Goal: Task Accomplishment & Management: Manage account settings

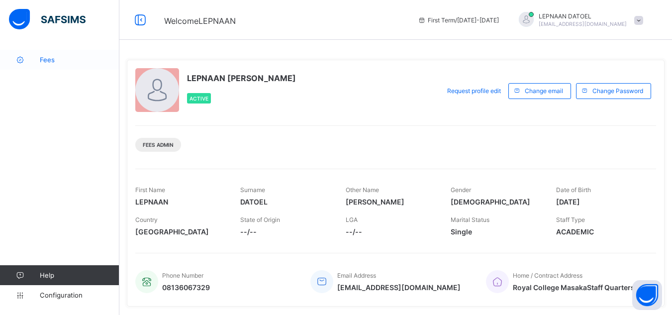
click at [94, 58] on span "Fees" at bounding box center [80, 60] width 80 height 8
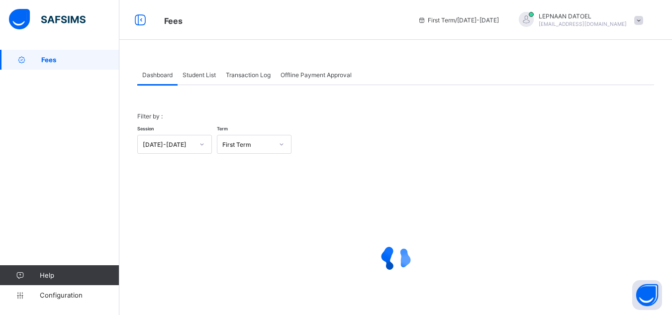
click at [196, 75] on span "Student List" at bounding box center [199, 74] width 33 height 7
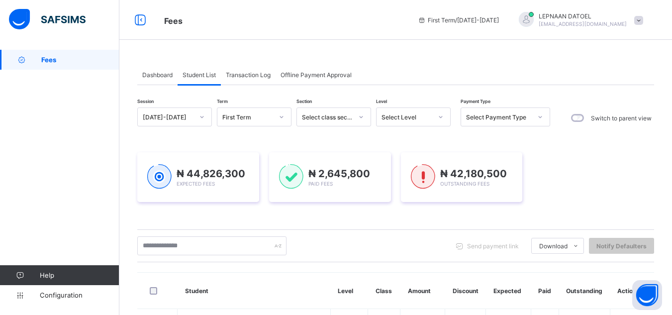
scroll to position [275, 0]
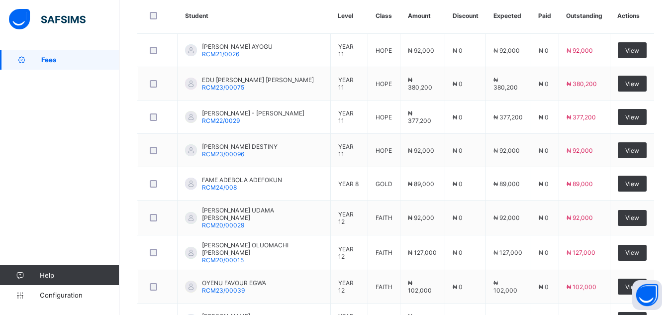
click at [86, 124] on div "Fees Help Configuration" at bounding box center [59, 177] width 119 height 275
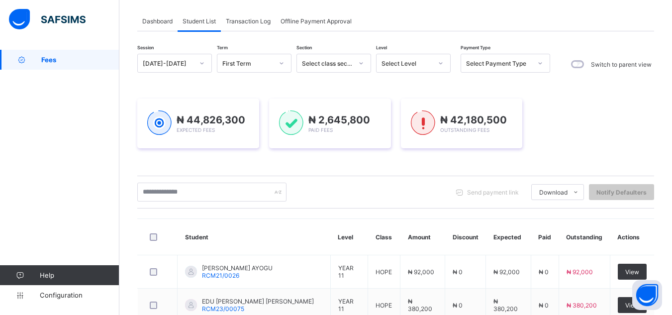
scroll to position [0, 0]
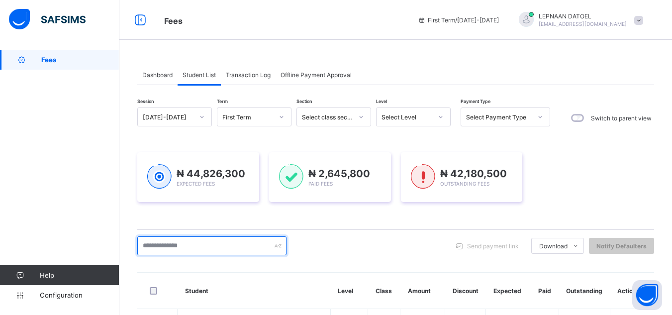
click at [198, 249] on input "text" at bounding box center [211, 245] width 149 height 19
type input "*******"
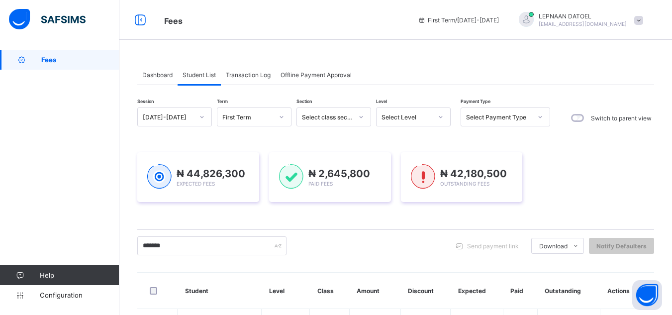
click at [343, 228] on div "Session [DATE]-[DATE] Term First Term Section Select class section Level Select…" at bounding box center [395, 247] width 517 height 280
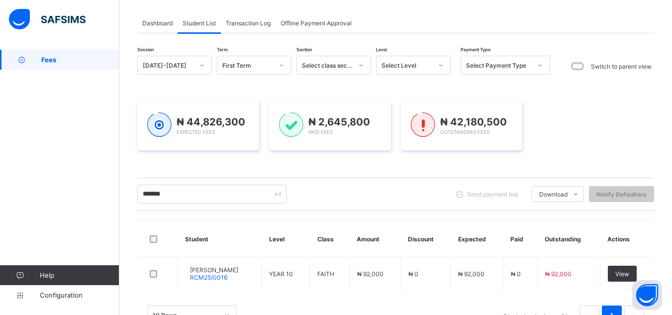
scroll to position [87, 0]
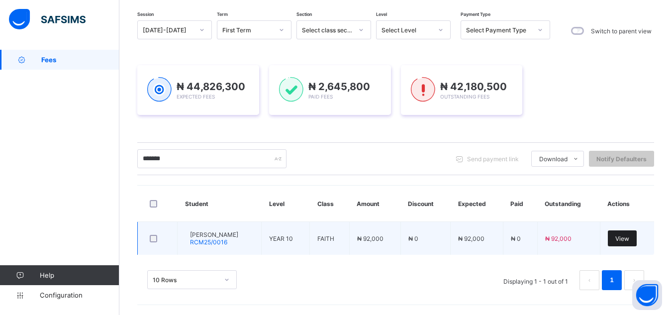
click at [629, 242] on span "View" at bounding box center [623, 238] width 14 height 7
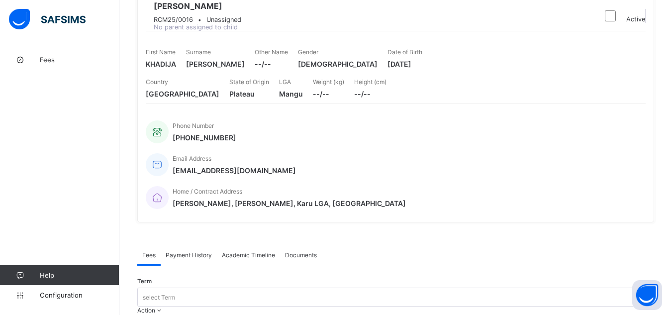
click at [96, 171] on div "Fees Help Configuration" at bounding box center [59, 177] width 119 height 275
click at [155, 307] on span "Action" at bounding box center [146, 310] width 18 height 7
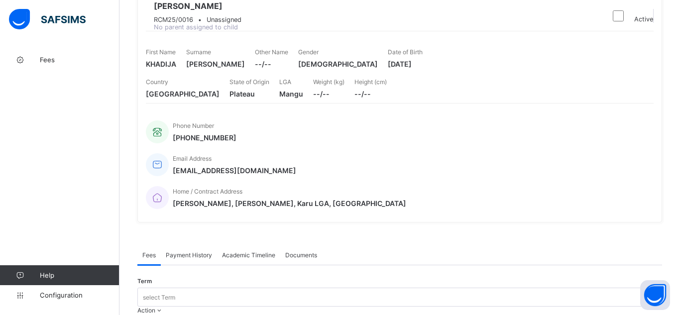
type input "**********"
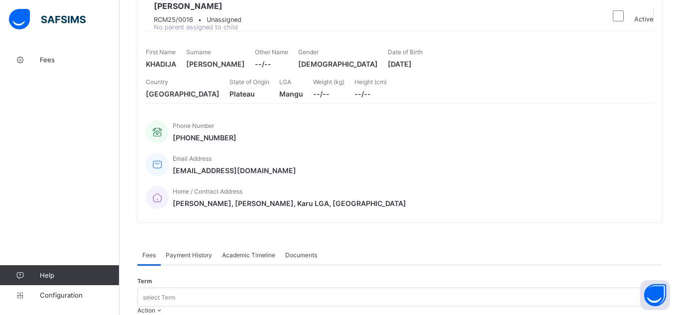
type input "**********"
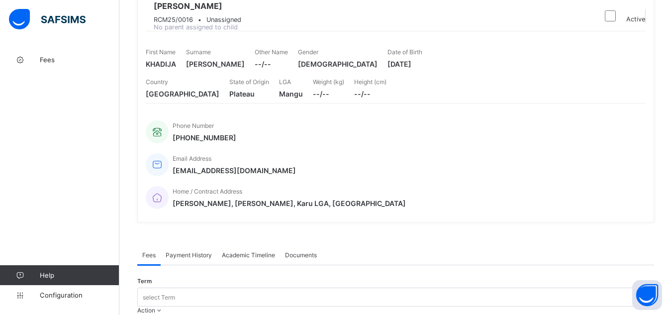
scroll to position [362, 0]
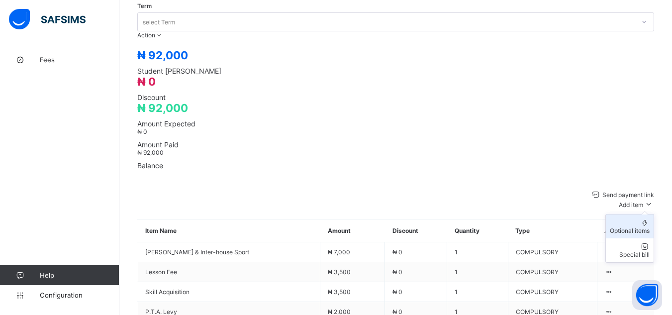
click at [625, 227] on div "Optional items" at bounding box center [630, 230] width 40 height 7
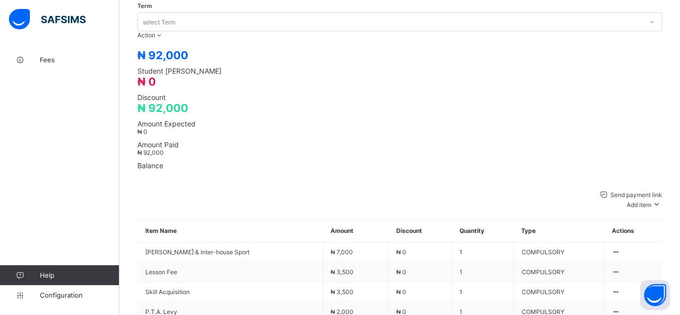
type input "***"
type input "*"
type input "********"
type input "*"
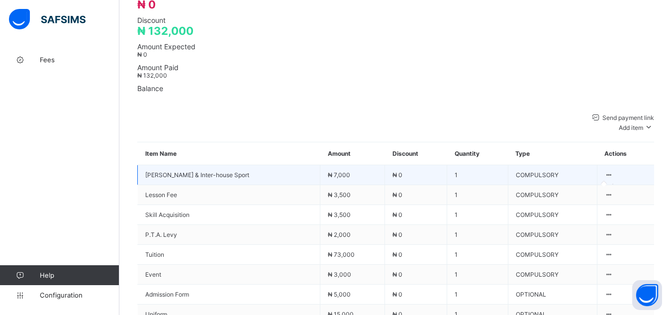
scroll to position [442, 0]
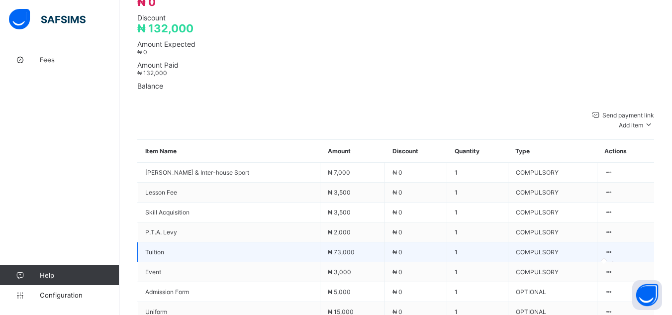
click at [611, 248] on icon at bounding box center [609, 251] width 8 height 7
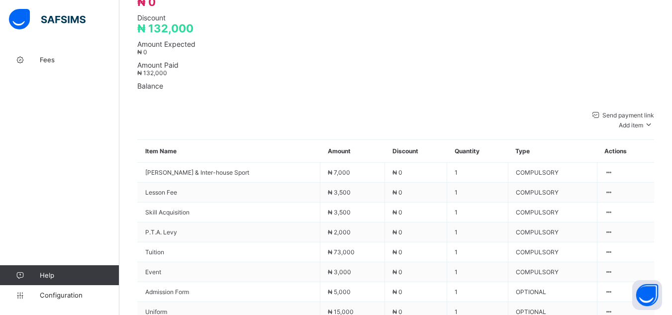
click at [464, 110] on div "Send payment link Add item Optional items Special bill" at bounding box center [395, 119] width 517 height 19
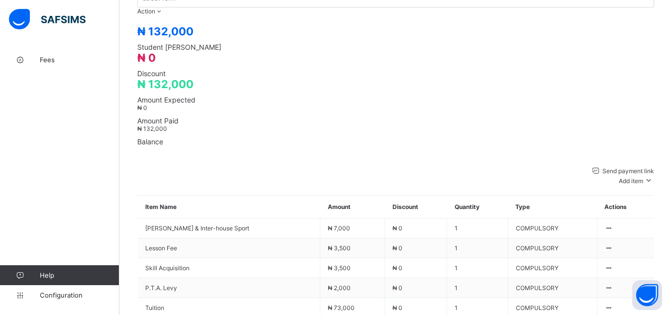
scroll to position [515, 0]
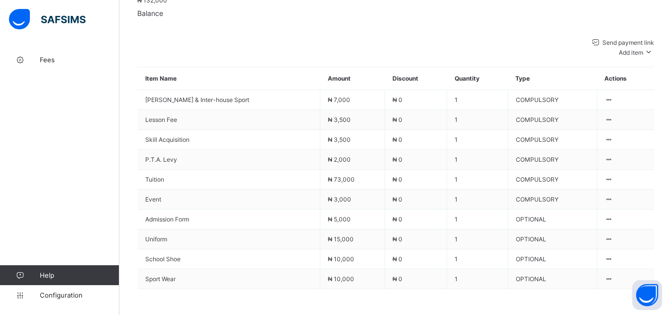
click at [137, 289] on span at bounding box center [137, 289] width 0 height 0
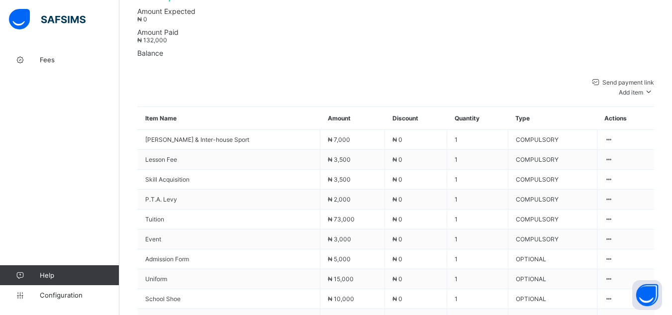
scroll to position [455, 0]
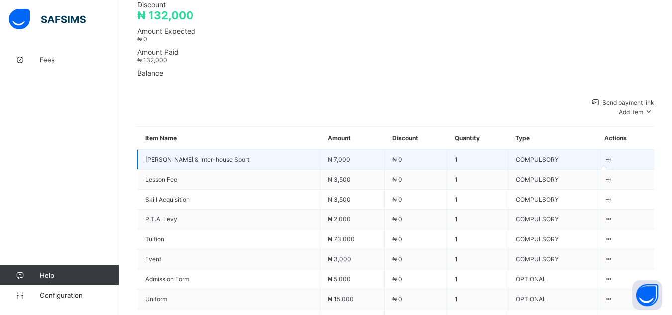
click at [609, 156] on icon at bounding box center [609, 159] width 8 height 7
click at [614, 156] on icon at bounding box center [609, 159] width 8 height 7
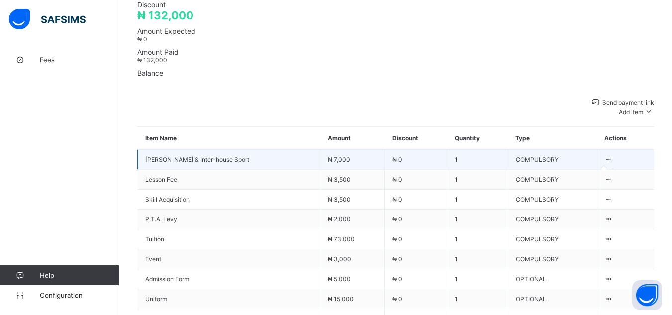
click at [614, 156] on icon at bounding box center [609, 159] width 8 height 7
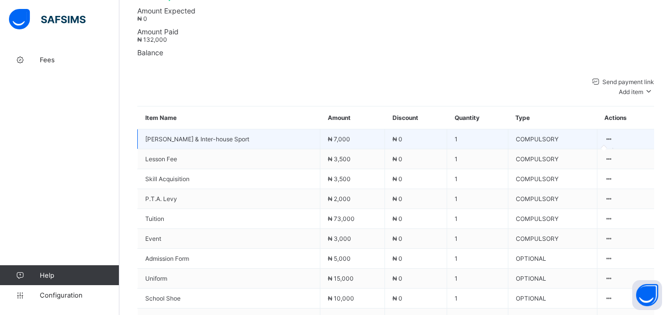
scroll to position [475, 0]
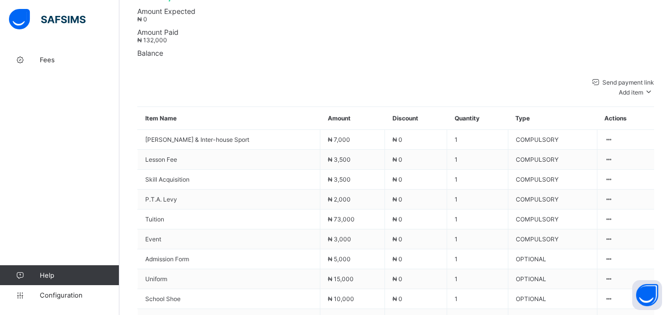
click at [110, 115] on div "Fees Help Configuration" at bounding box center [59, 177] width 119 height 275
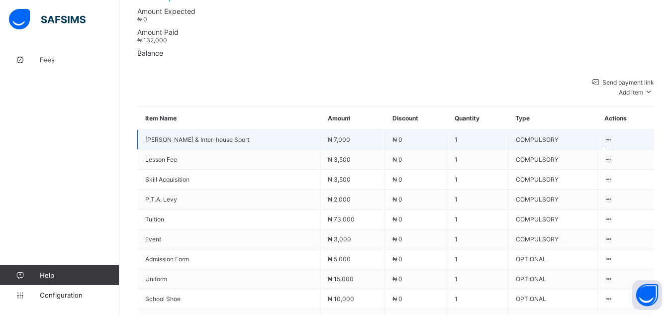
click at [612, 136] on icon at bounding box center [609, 139] width 8 height 7
click at [608, 136] on icon at bounding box center [609, 139] width 8 height 7
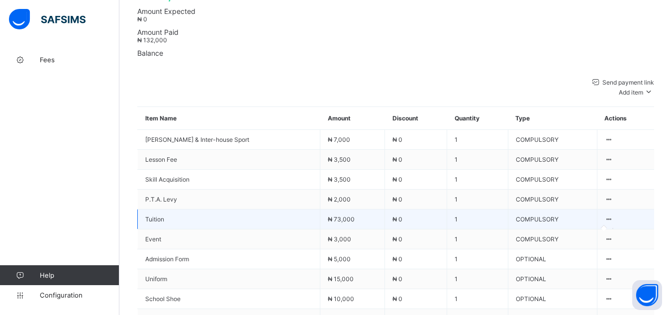
click at [611, 215] on icon at bounding box center [609, 218] width 8 height 7
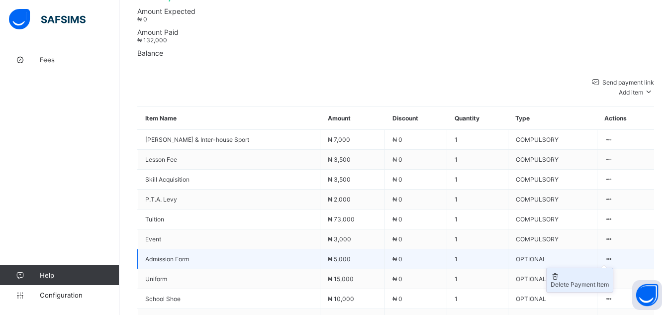
click at [566, 281] on div "Delete Payment Item" at bounding box center [580, 284] width 58 height 7
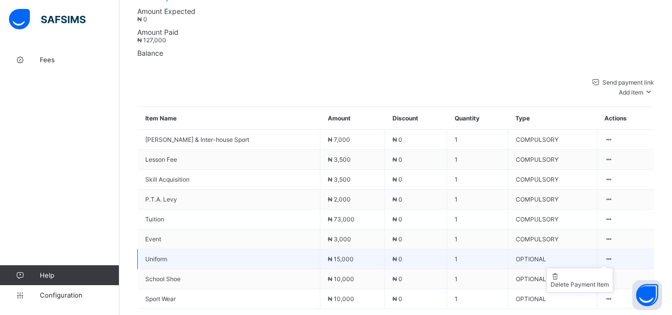
click at [610, 255] on icon at bounding box center [609, 258] width 8 height 7
click at [586, 281] on div "Delete Payment Item" at bounding box center [580, 284] width 58 height 7
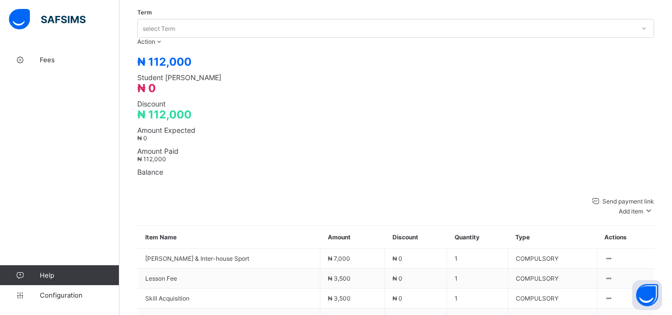
scroll to position [471, 0]
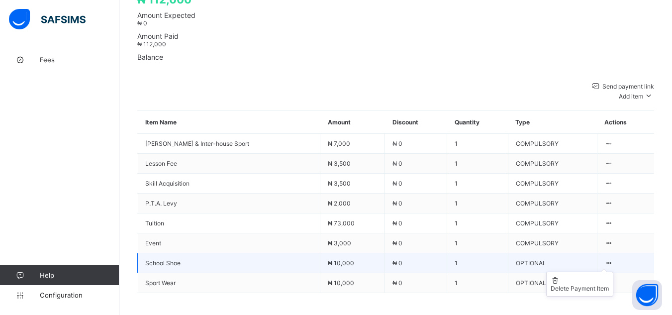
click at [614, 272] on ul "Delete Payment Item" at bounding box center [579, 284] width 67 height 25
click at [596, 285] on div "Delete Payment Item" at bounding box center [580, 288] width 58 height 7
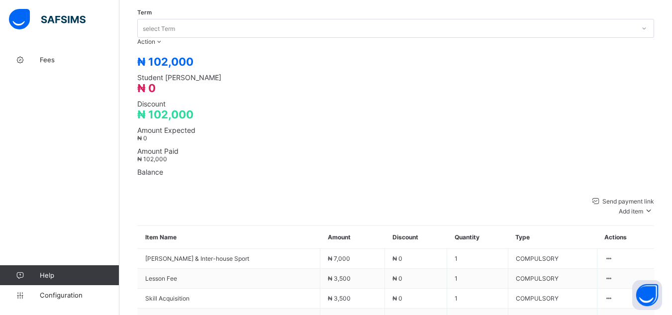
scroll to position [449, 0]
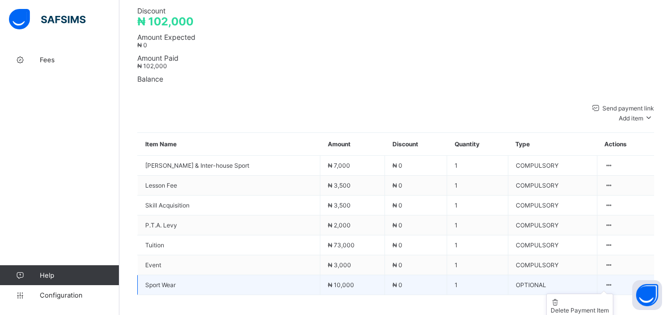
click at [608, 294] on ul "Delete Payment Item" at bounding box center [579, 306] width 67 height 25
click at [594, 307] on div "Delete Payment Item" at bounding box center [580, 310] width 58 height 7
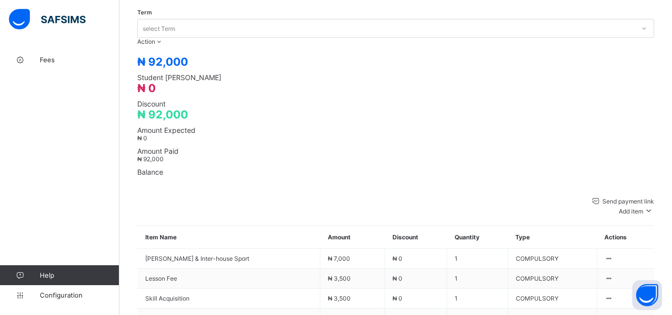
scroll to position [427, 0]
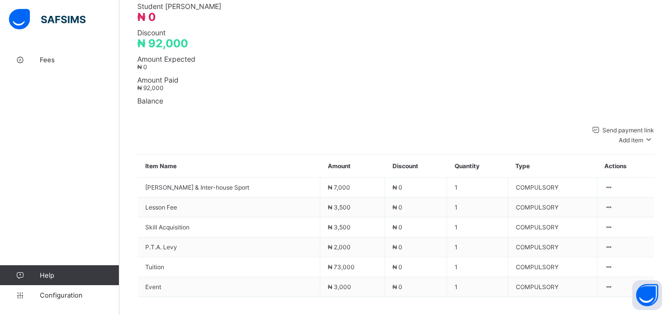
click at [349, 277] on div "Send payment link Add item Optional items Special bill Item Name Amount Discoun…" at bounding box center [395, 216] width 517 height 202
click at [137, 297] on span at bounding box center [137, 297] width 0 height 0
click at [355, 263] on div "Send payment link Add item Optional items Special bill Item Name Amount Discoun…" at bounding box center [395, 216] width 517 height 202
click at [427, 276] on div "Send payment link Add item Optional items Special bill Item Name Amount Discoun…" at bounding box center [395, 216] width 517 height 202
click at [137, 297] on span at bounding box center [137, 297] width 0 height 0
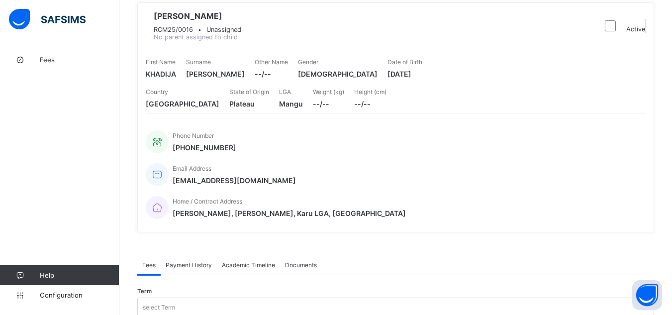
scroll to position [0, 0]
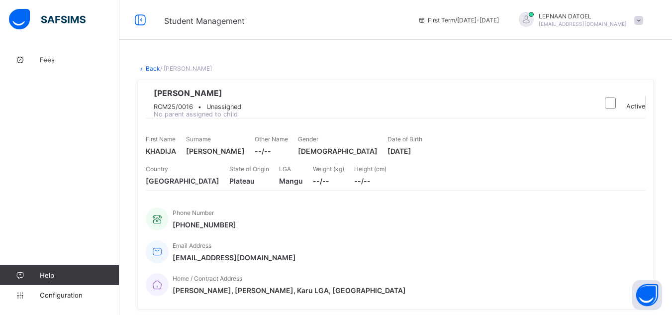
click at [71, 166] on div "Fees Help Configuration" at bounding box center [59, 177] width 119 height 275
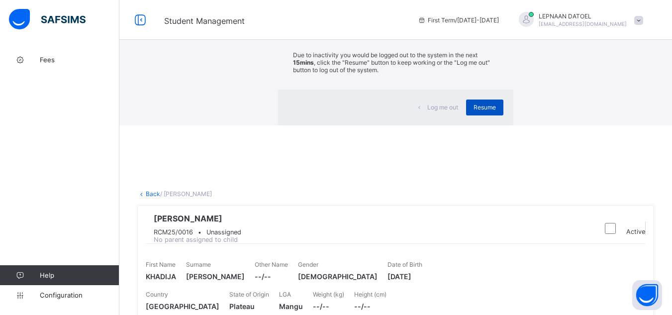
click at [466, 115] on div "Resume" at bounding box center [484, 108] width 37 height 16
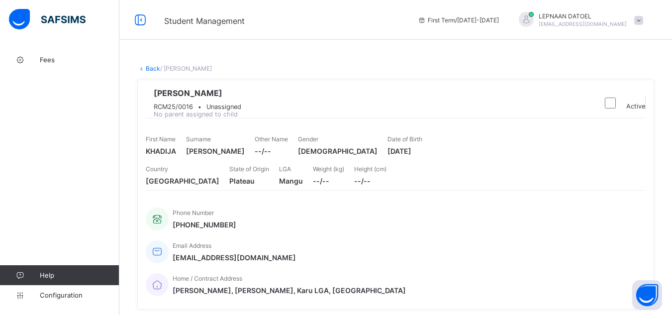
click at [388, 103] on div "[PERSON_NAME] RCM25/0016 • Unassigned No parent assigned to child" at bounding box center [370, 103] width 448 height 30
